Goal: Find specific page/section: Find specific page/section

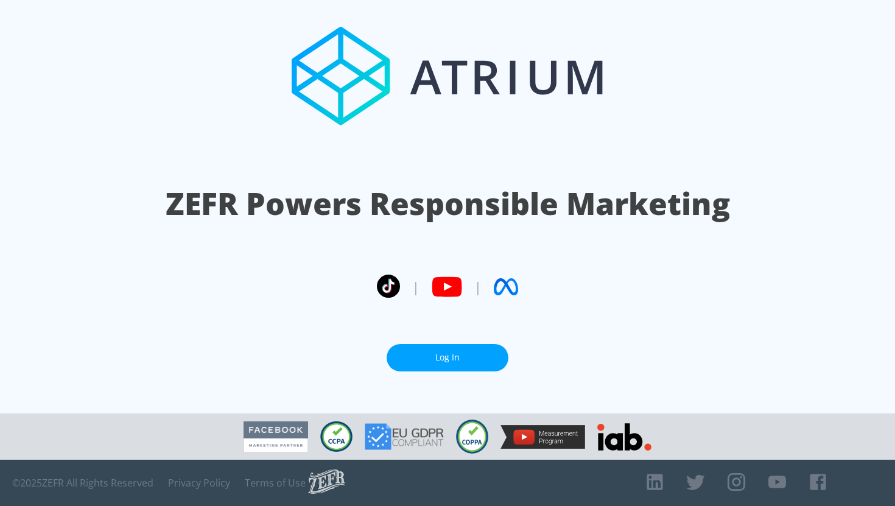
click at [456, 347] on link "Log In" at bounding box center [448, 357] width 122 height 27
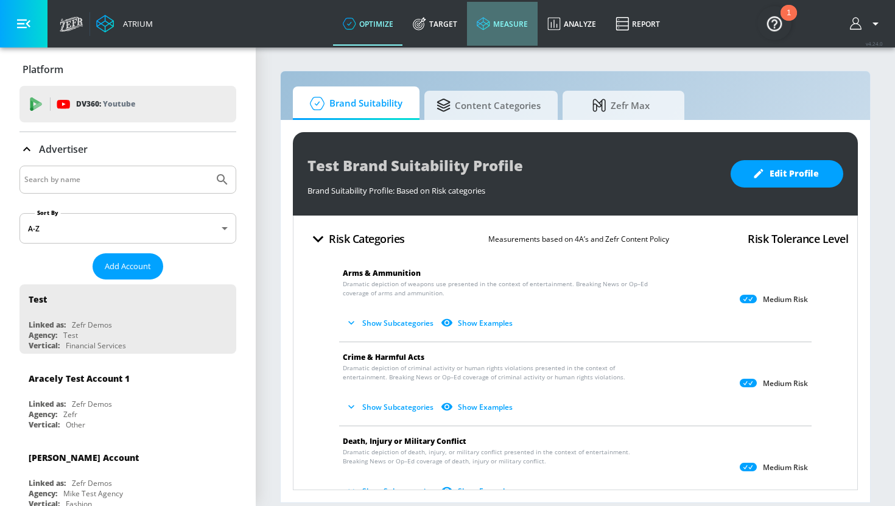
click at [503, 23] on link "measure" at bounding box center [502, 24] width 71 height 44
